Goal: Task Accomplishment & Management: Manage account settings

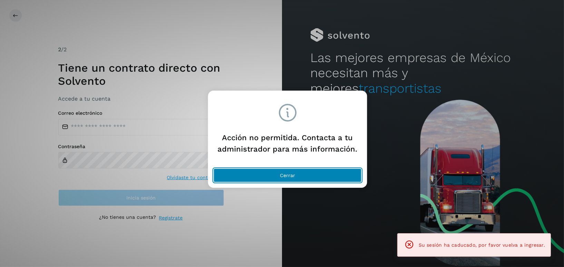
click at [278, 174] on button "Cerrar" at bounding box center [288, 176] width 148 height 14
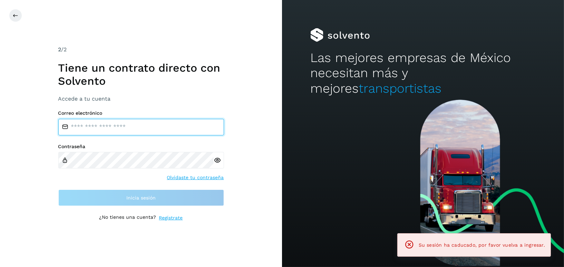
click at [130, 129] on input "email" at bounding box center [141, 127] width 166 height 17
type input "**********"
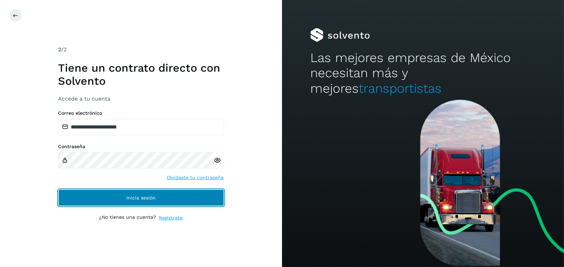
click at [140, 197] on span "Inicia sesión" at bounding box center [140, 198] width 29 height 5
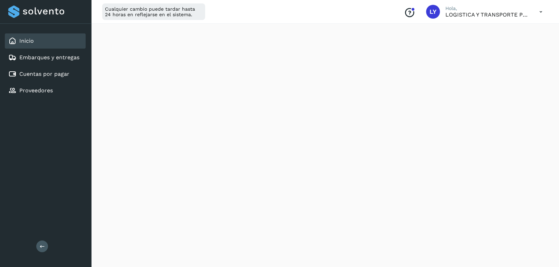
scroll to position [138, 0]
click at [57, 73] on link "Cuentas por pagar" at bounding box center [44, 74] width 50 height 7
